Goal: Task Accomplishment & Management: Complete application form

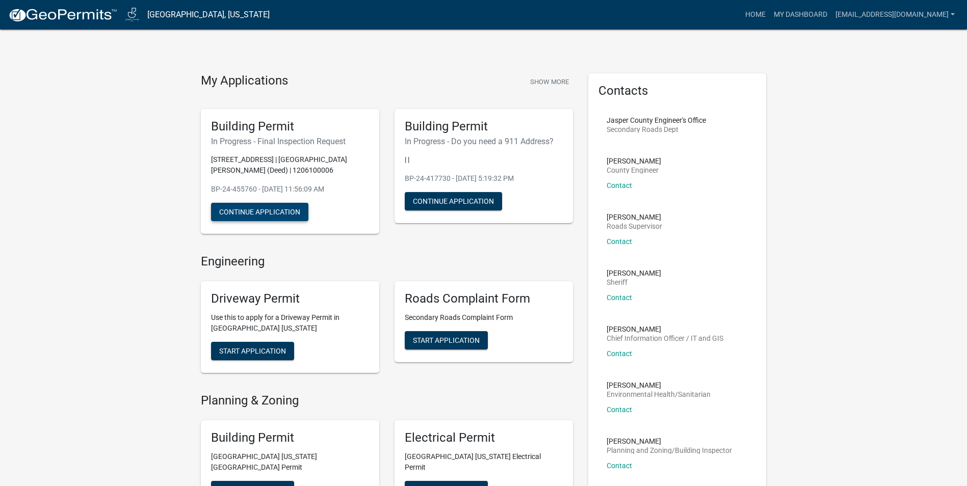
click at [272, 221] on button "Continue Application" at bounding box center [259, 212] width 97 height 18
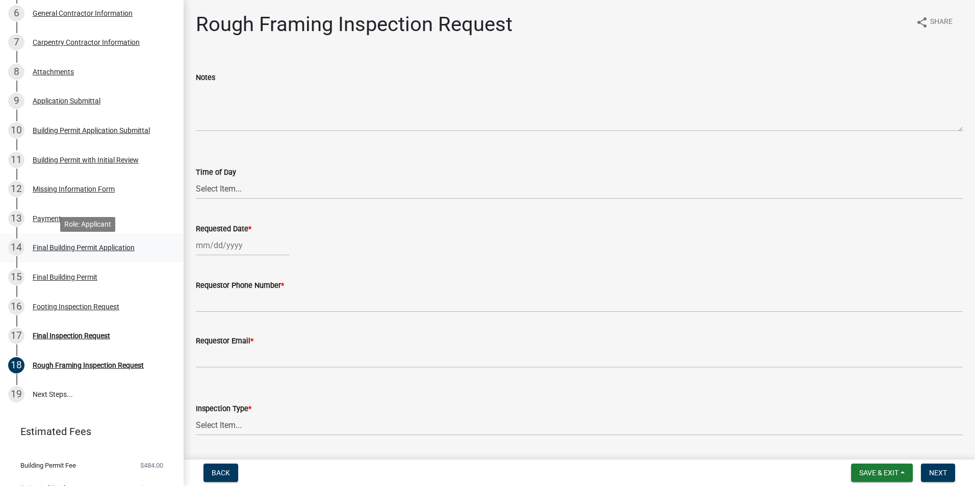
scroll to position [307, 0]
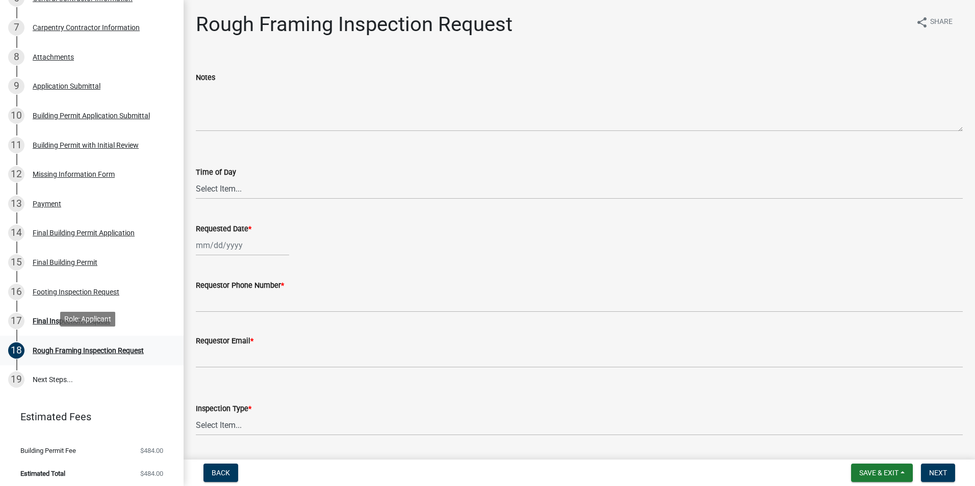
click at [65, 347] on div "Rough Framing Inspection Request" at bounding box center [88, 350] width 111 height 7
click at [58, 377] on link "19 Next Steps..." at bounding box center [92, 380] width 184 height 30
click at [61, 349] on div "Rough Framing Inspection Request" at bounding box center [88, 350] width 111 height 7
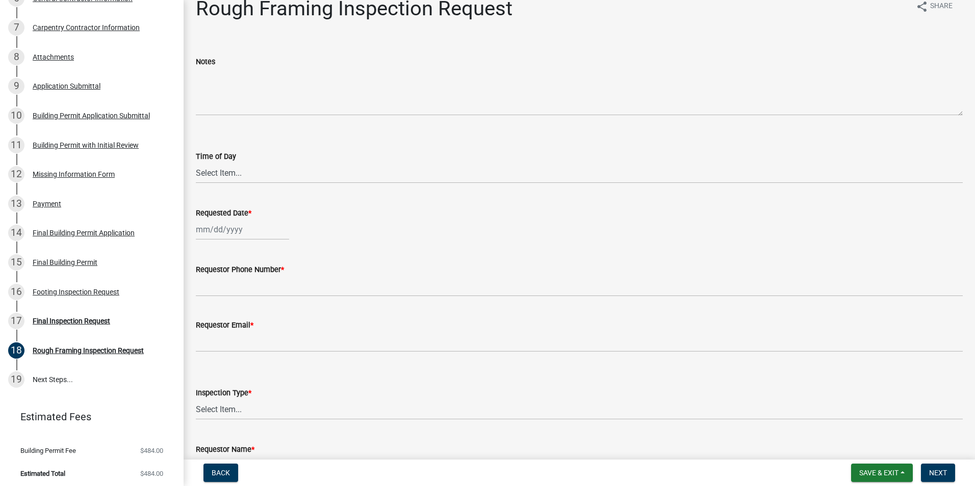
scroll to position [0, 0]
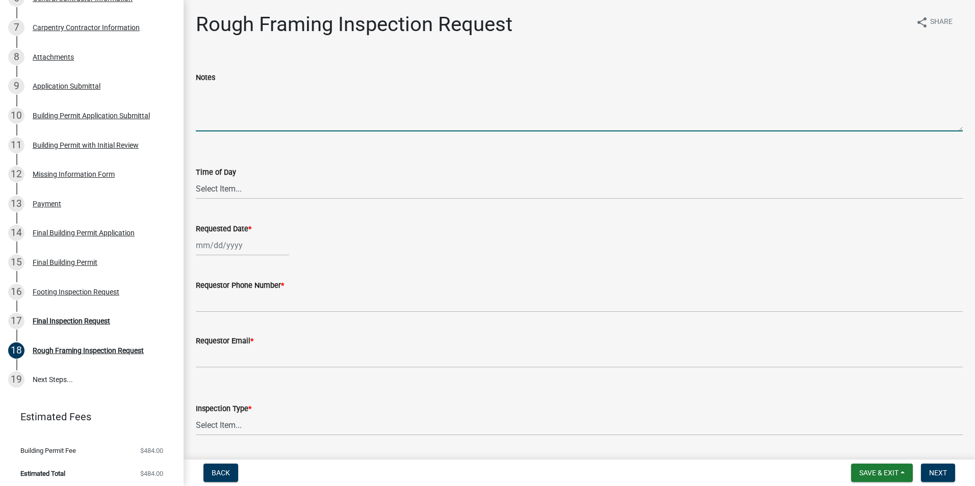
click at [211, 122] on textarea "Notes" at bounding box center [579, 108] width 767 height 48
type textarea "Final Exterior inspection requested"
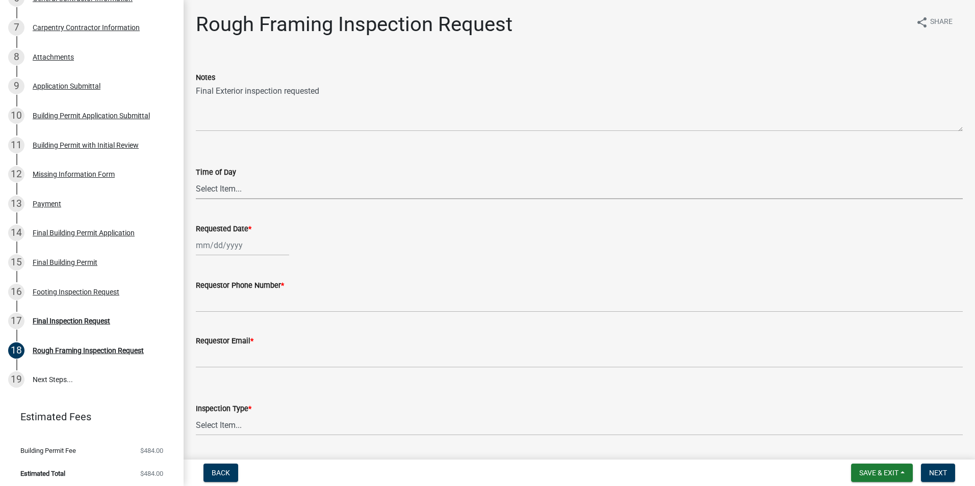
click at [214, 189] on select "Select Item... AM PM" at bounding box center [579, 188] width 767 height 21
click at [196, 178] on select "Select Item... AM PM" at bounding box center [579, 188] width 767 height 21
select select "2315d9a8-5d21-4356-beea-4cbbf8e81be2"
click at [209, 247] on div at bounding box center [242, 245] width 93 height 21
select select "9"
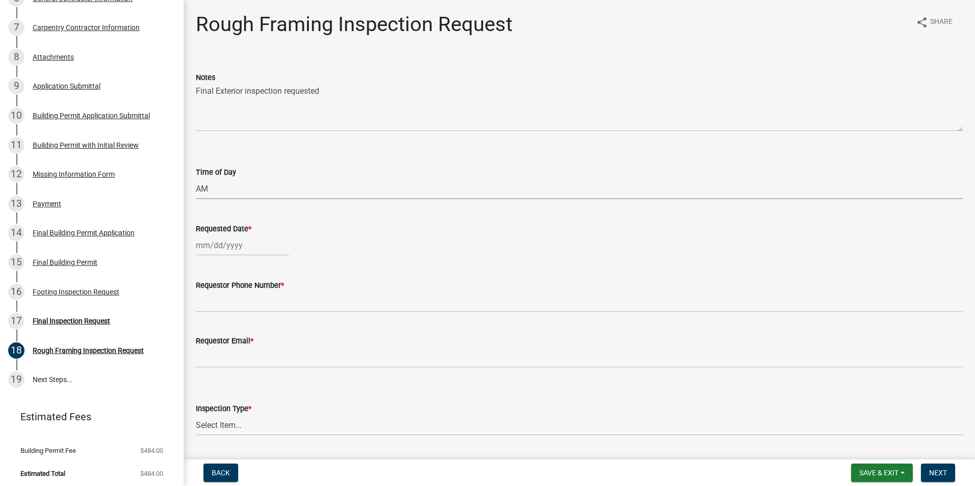
select select "2025"
click at [257, 331] on div "18" at bounding box center [255, 332] width 16 height 16
type input "[DATE]"
click at [206, 187] on select "Select Item... AM PM" at bounding box center [579, 188] width 767 height 21
click at [196, 178] on select "Select Item... AM PM" at bounding box center [579, 188] width 767 height 21
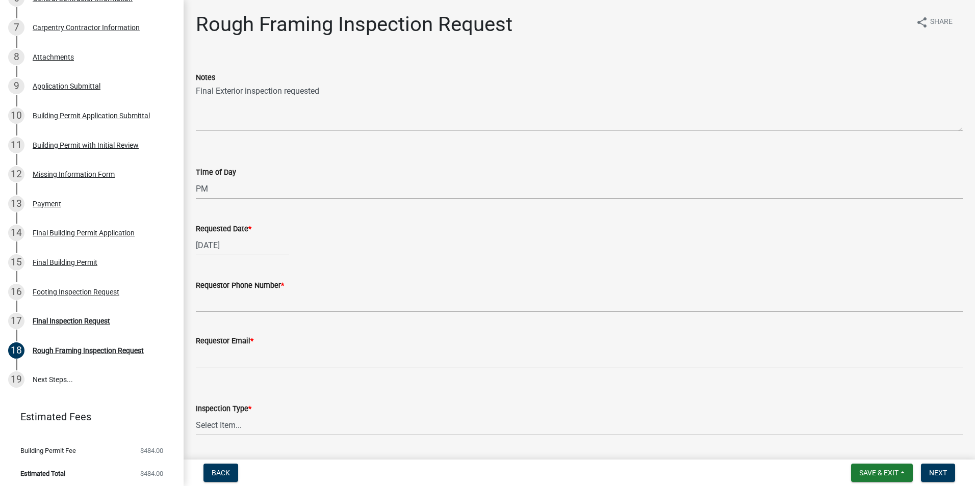
select select "424a942e-32b7-404a-a98a-479c0828c18b"
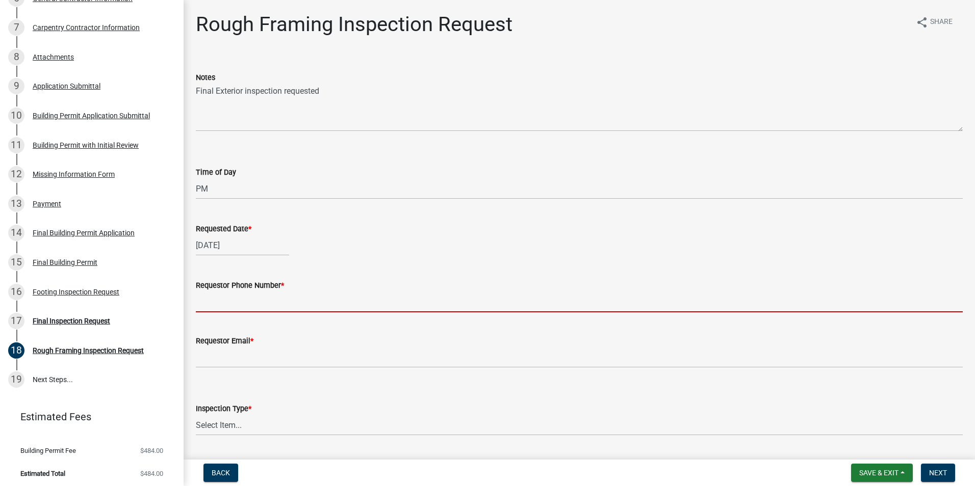
click at [203, 306] on input "Requestor Phone Number *" at bounding box center [579, 302] width 767 height 21
click at [213, 300] on input "Requestor Phone Number *" at bounding box center [579, 302] width 767 height 21
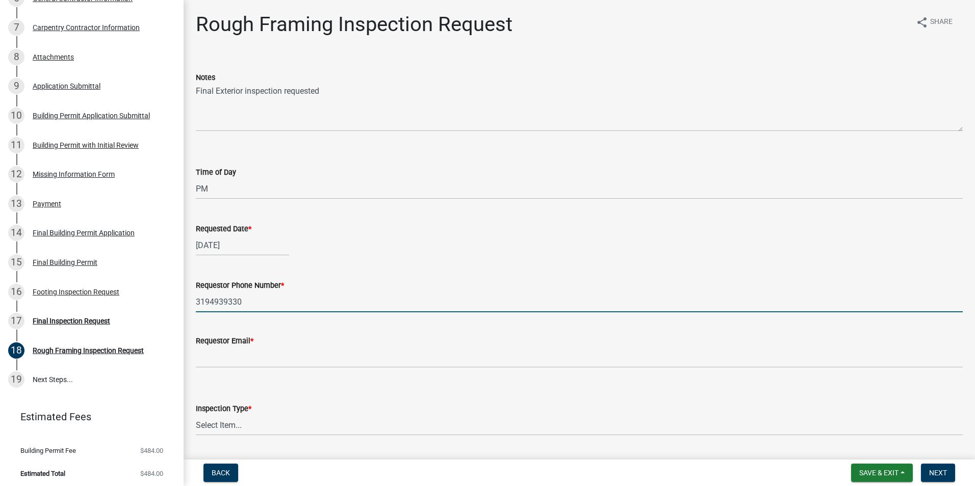
type input "3194939330"
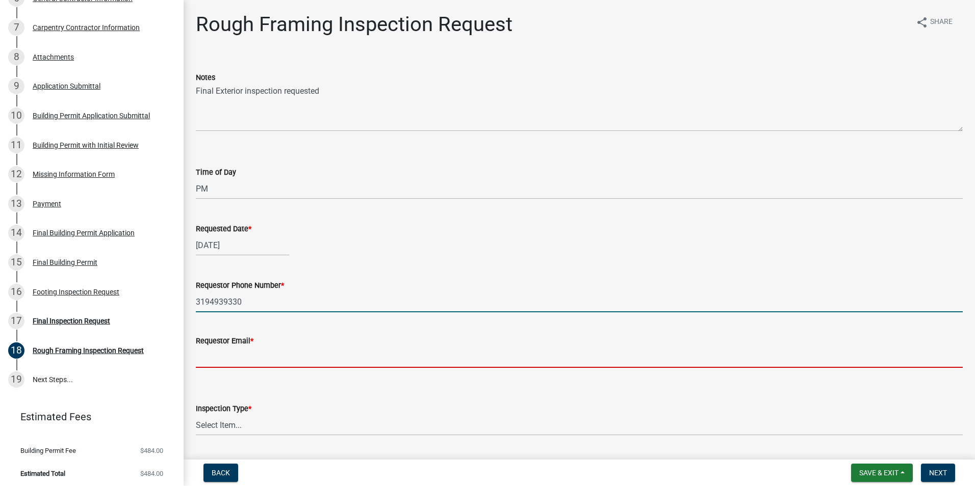
click at [213, 365] on input "Requestor Email *" at bounding box center [579, 357] width 767 height 21
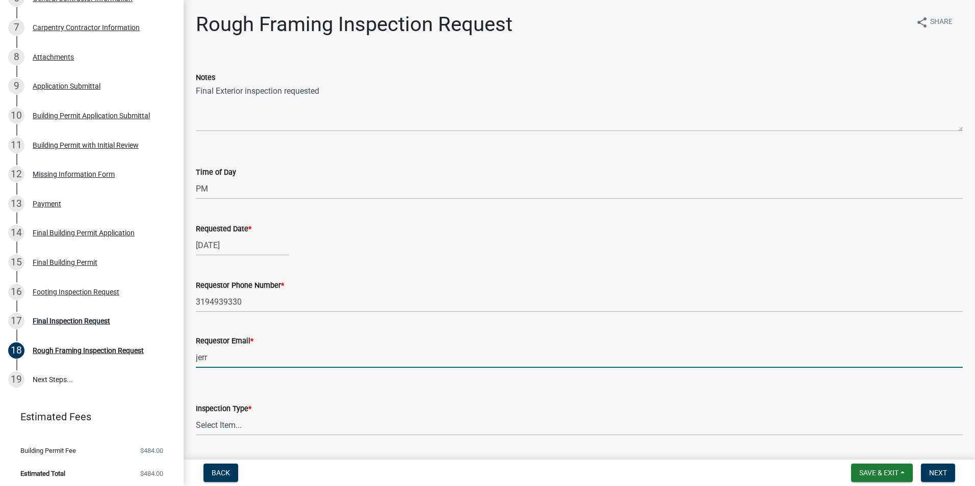
type input "[PERSON_NAME][EMAIL_ADDRESS][DOMAIN_NAME]"
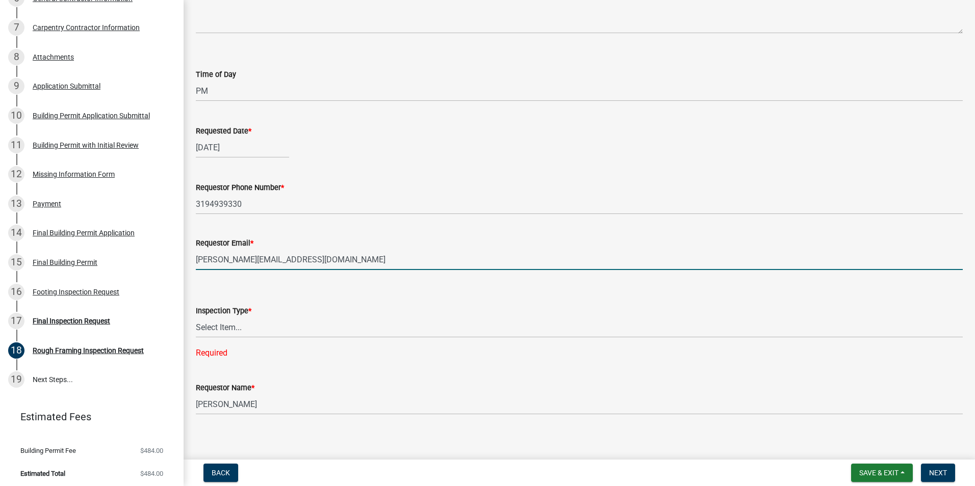
scroll to position [102, 0]
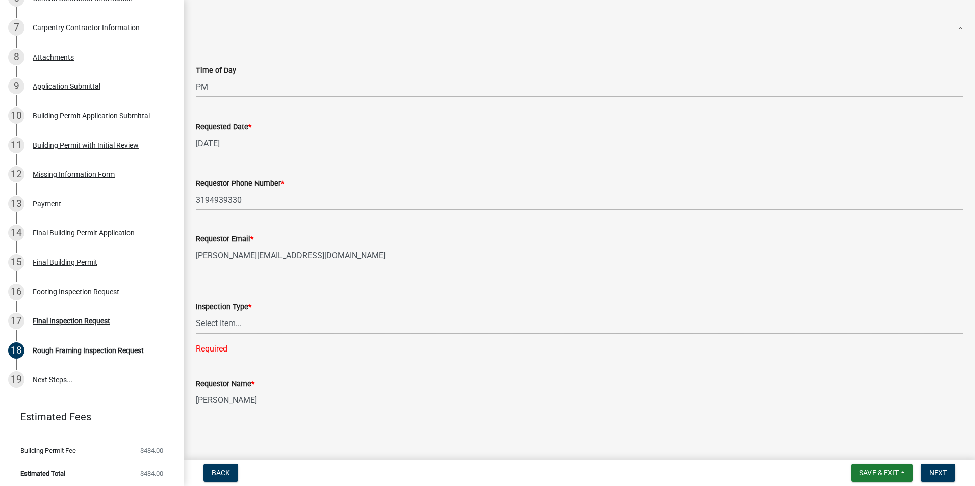
click at [202, 326] on select "Select Item... Rough Framing Inspection" at bounding box center [579, 323] width 767 height 21
click at [216, 327] on select "Select Item... Rough Framing Inspection" at bounding box center [579, 323] width 767 height 21
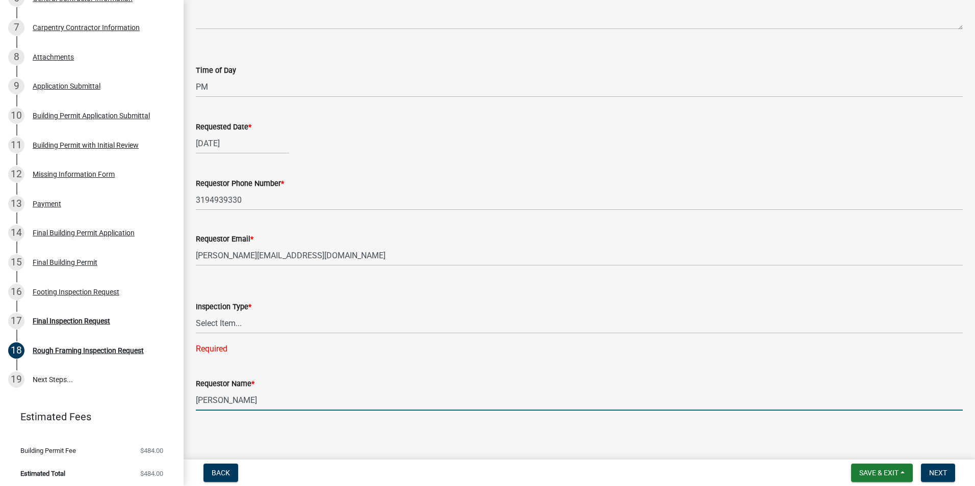
click at [257, 403] on input "[PERSON_NAME]" at bounding box center [579, 400] width 767 height 21
type input "B"
type input "[PERSON_NAME]"
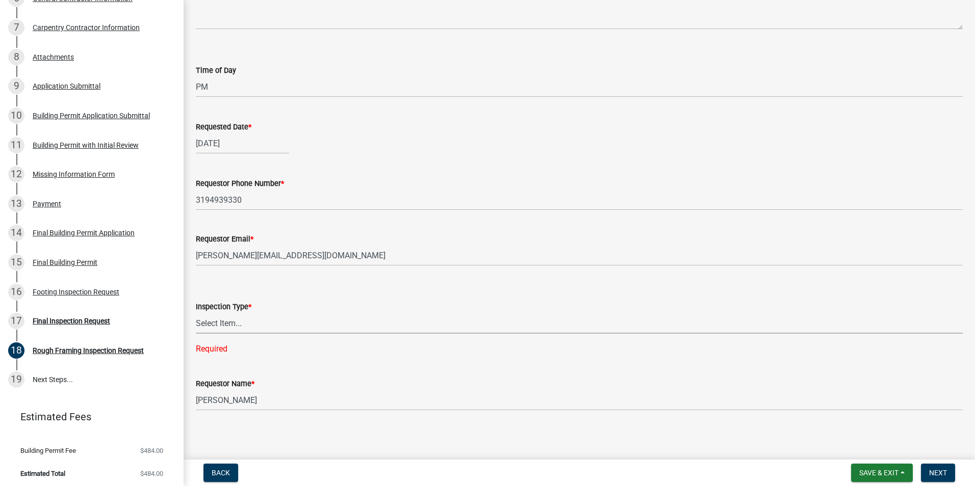
click at [217, 325] on select "Select Item... Rough Framing Inspection" at bounding box center [579, 323] width 767 height 21
click at [196, 330] on select "Select Item... Rough Framing Inspection" at bounding box center [579, 323] width 767 height 21
select select "9094dace-fb12-48c4-aea9-c4dac472d622"
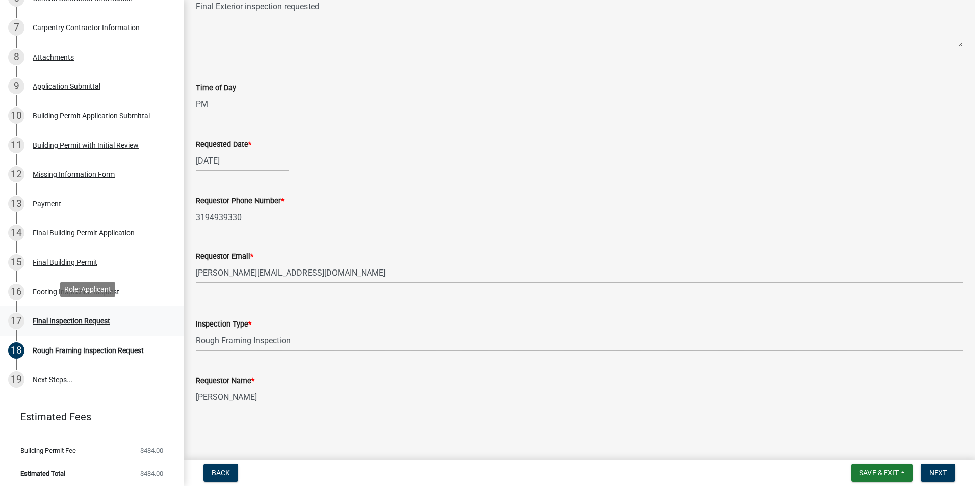
click at [102, 318] on div "Final Inspection Request" at bounding box center [71, 321] width 77 height 7
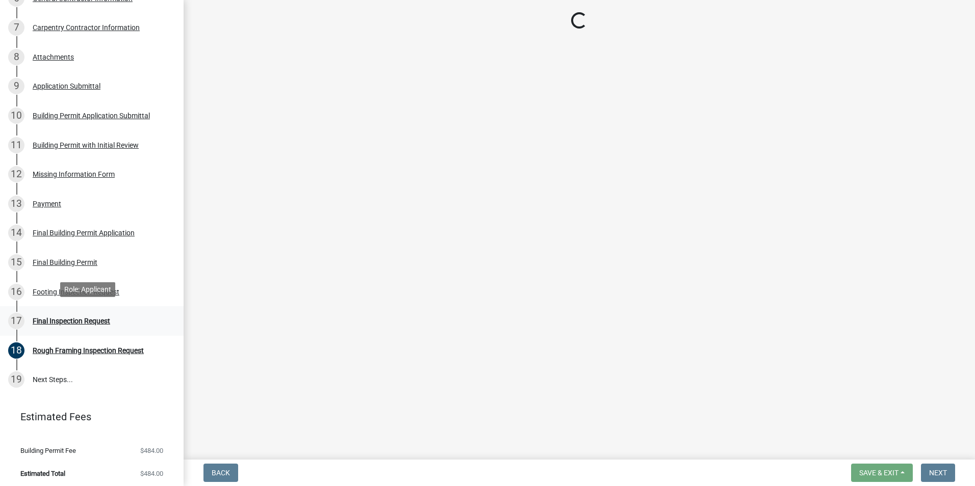
scroll to position [0, 0]
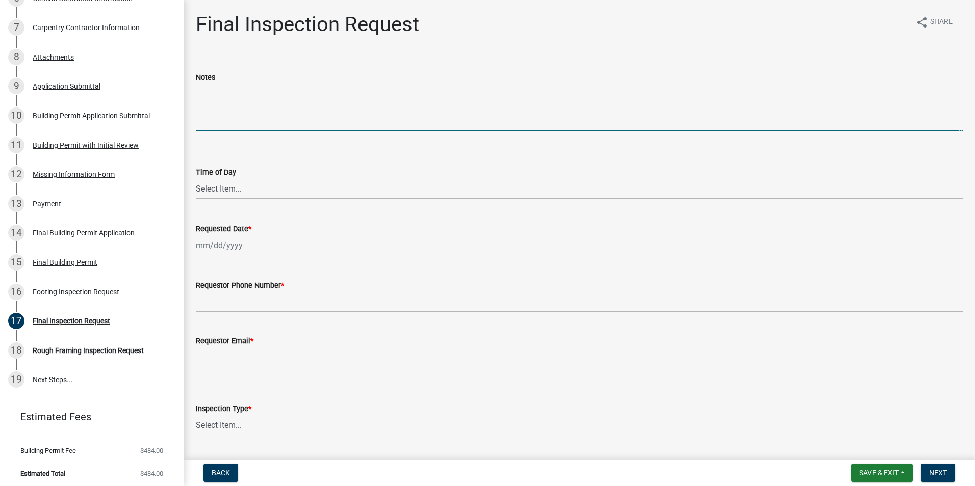
click at [215, 122] on textarea "Notes" at bounding box center [579, 108] width 767 height 48
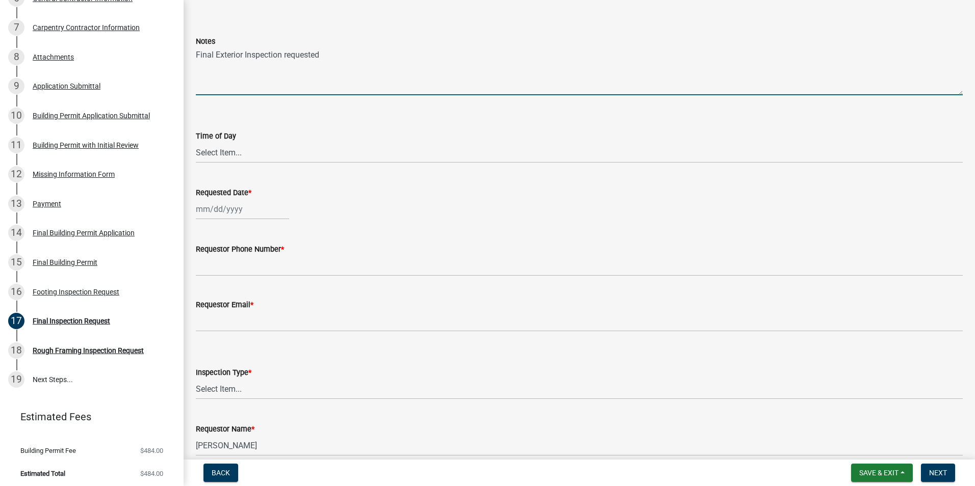
scroll to position [85, 0]
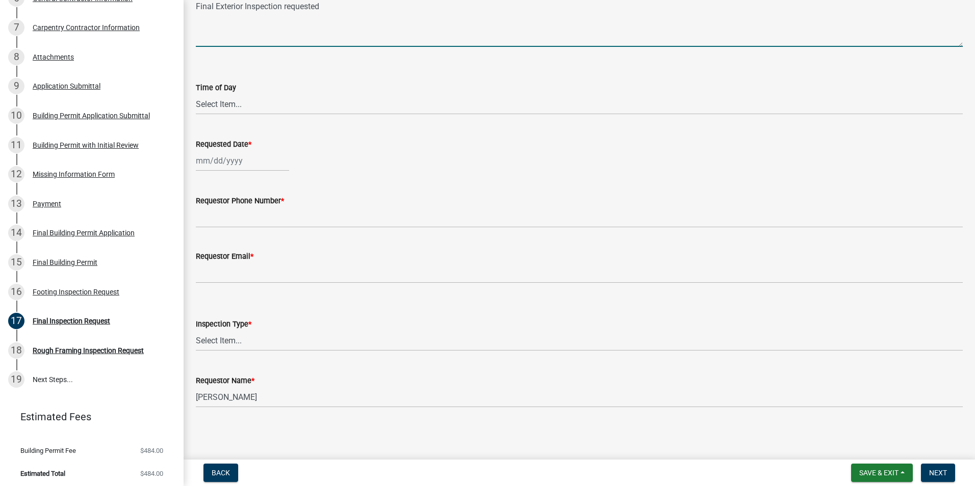
type textarea "Final Exterior Inspection requested"
click at [224, 340] on select "Select Item... Final Inspection" at bounding box center [579, 340] width 767 height 21
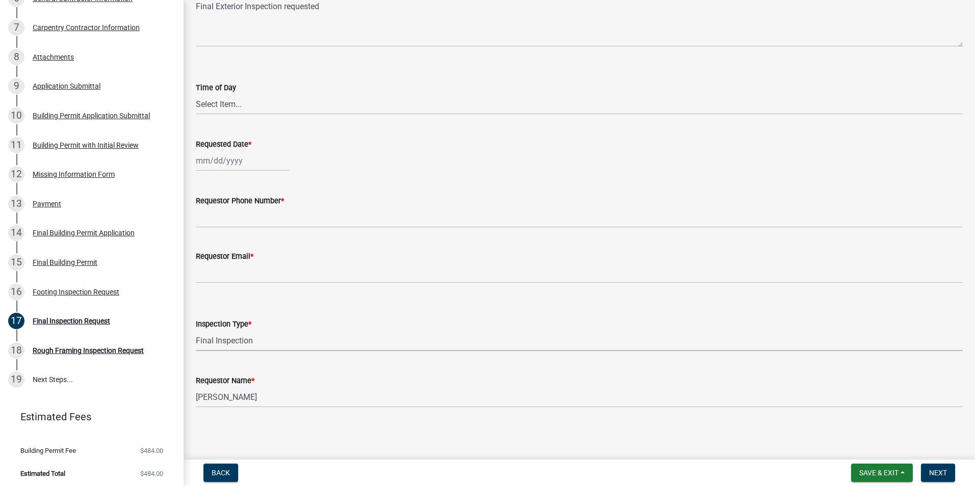
click at [196, 330] on select "Select Item... Final Inspection" at bounding box center [579, 340] width 767 height 21
select select "3522bda7-a3dc-4c88-94a8-606a9c8e0ccb"
click at [214, 101] on select "Select Item... AM PM" at bounding box center [579, 104] width 767 height 21
click at [196, 94] on select "Select Item... AM PM" at bounding box center [579, 104] width 767 height 21
select select "424a942e-32b7-404a-a98a-479c0828c18b"
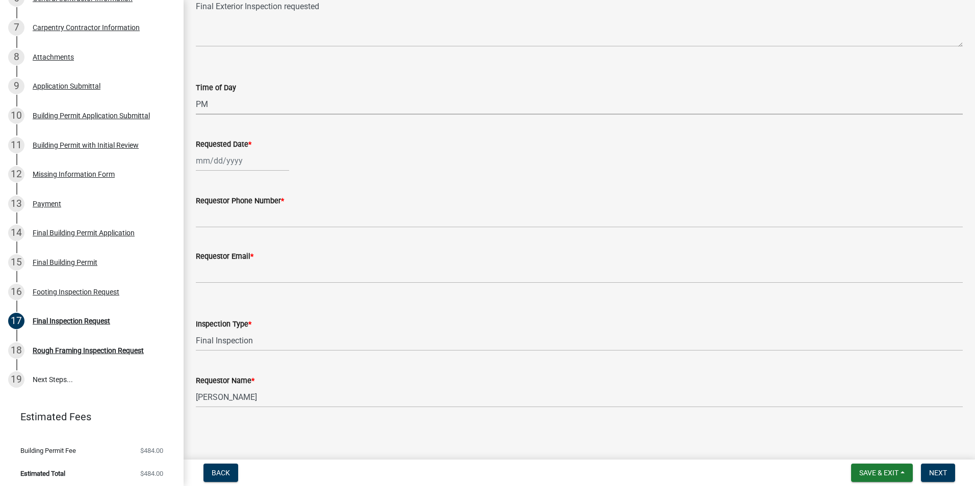
click at [211, 164] on div at bounding box center [242, 160] width 93 height 21
select select "9"
select select "2025"
click at [255, 244] on div "18" at bounding box center [255, 248] width 16 height 16
type input "[DATE]"
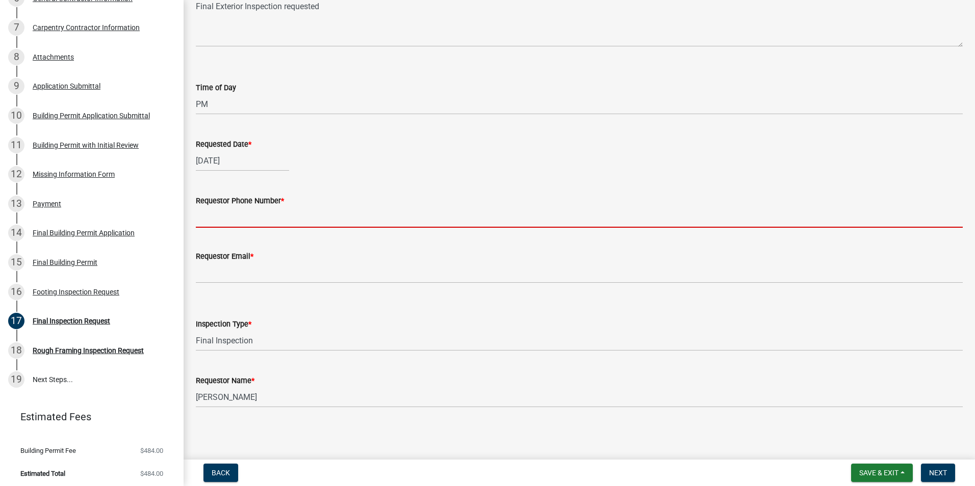
click at [200, 224] on input "Requestor Phone Number *" at bounding box center [579, 217] width 767 height 21
type input "3194939330"
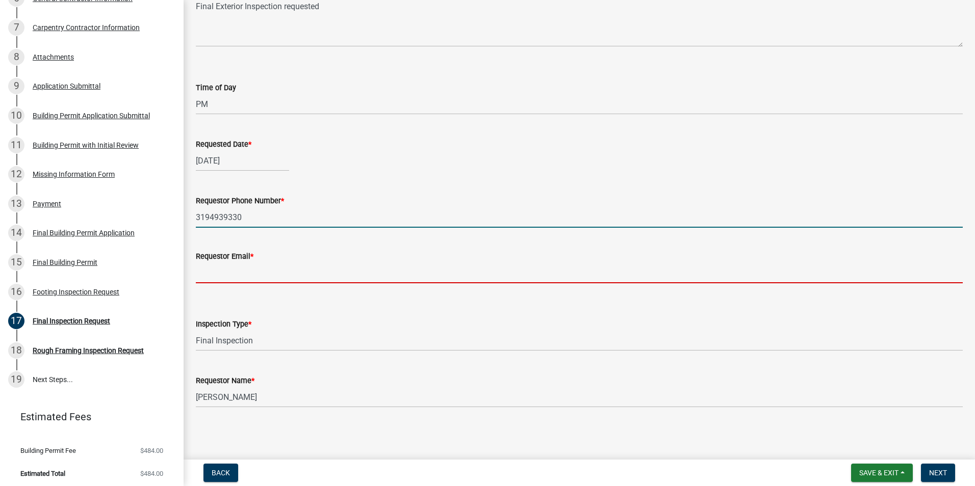
type input "[PERSON_NAME][EMAIL_ADDRESS][DOMAIN_NAME]"
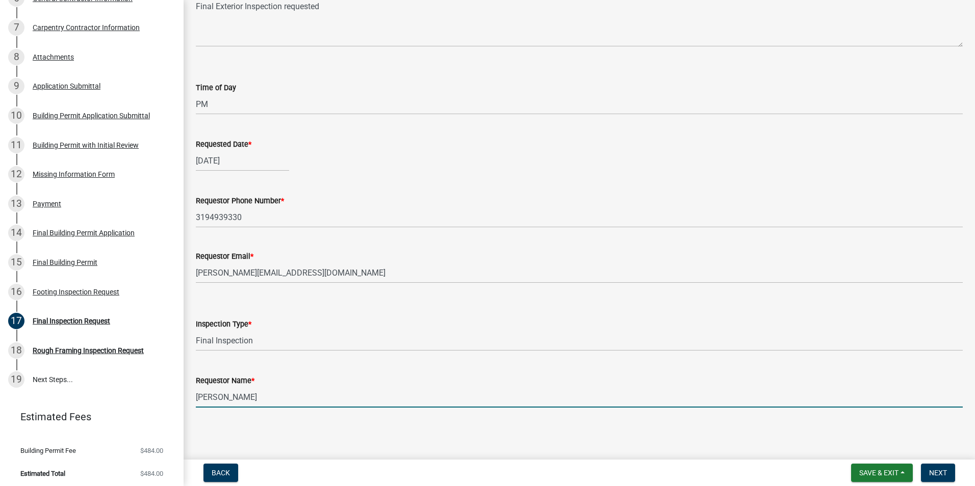
drag, startPoint x: 256, startPoint y: 397, endPoint x: 196, endPoint y: 391, distance: 60.9
click at [196, 391] on input "[PERSON_NAME]" at bounding box center [579, 397] width 767 height 21
type input "[PERSON_NAME]"
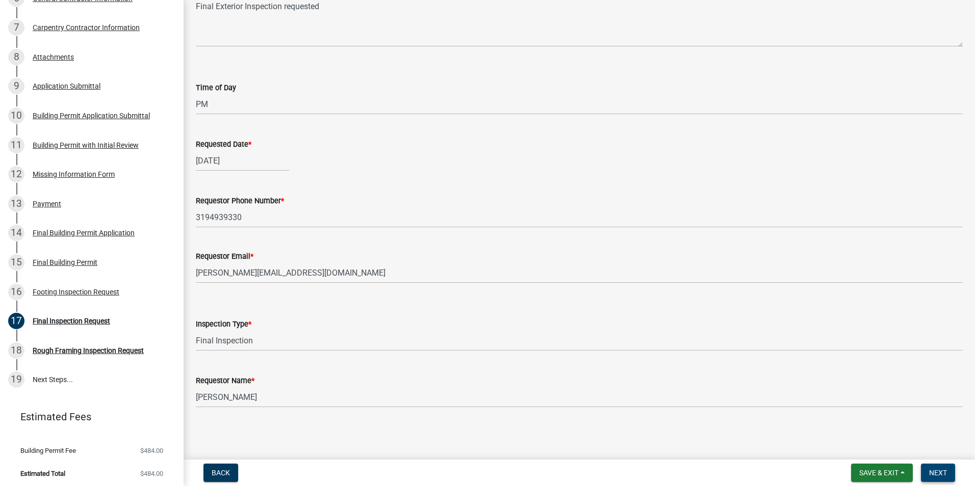
click at [942, 472] on span "Next" at bounding box center [938, 473] width 18 height 8
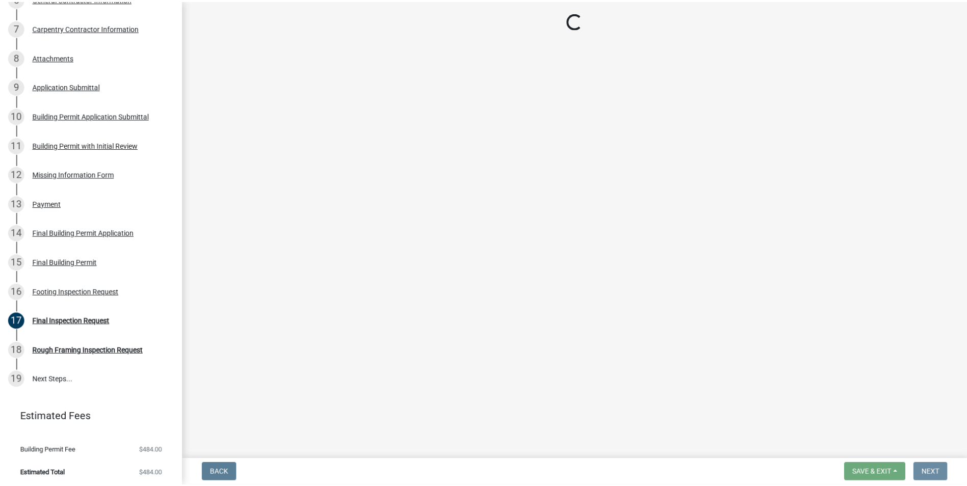
scroll to position [0, 0]
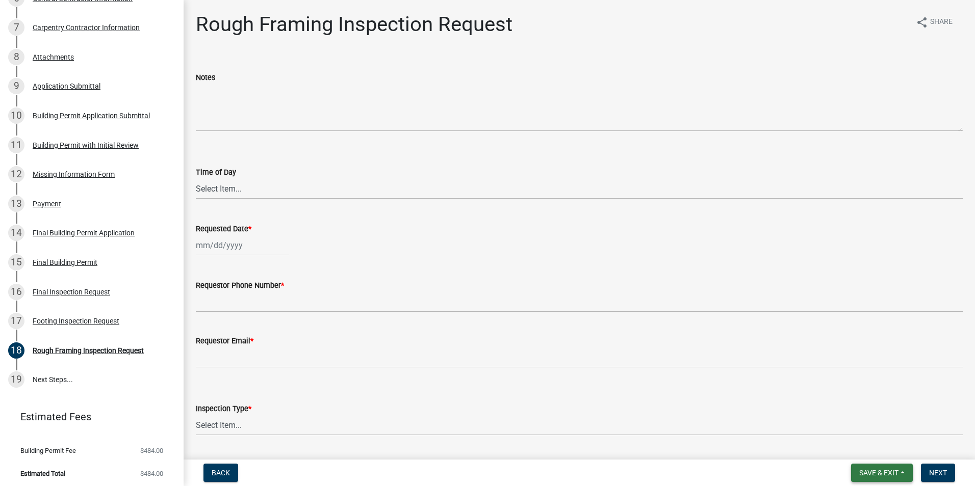
click at [888, 476] on span "Save & Exit" at bounding box center [878, 473] width 39 height 8
click at [879, 449] on button "Save & Exit" at bounding box center [872, 446] width 82 height 24
